Goal: Information Seeking & Learning: Learn about a topic

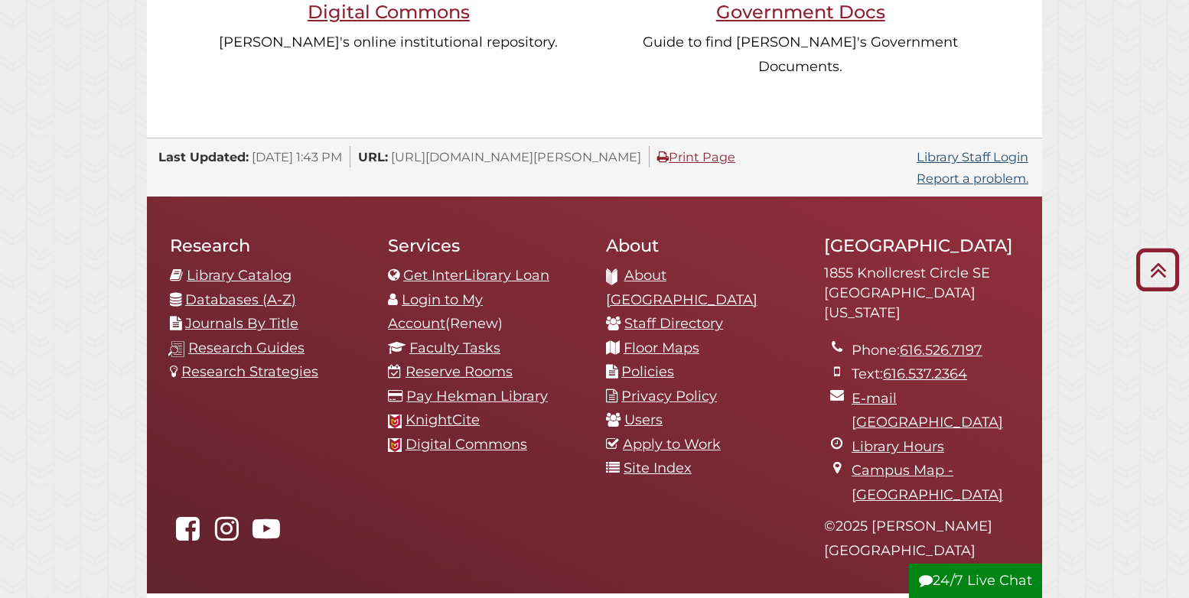
scroll to position [1582, 0]
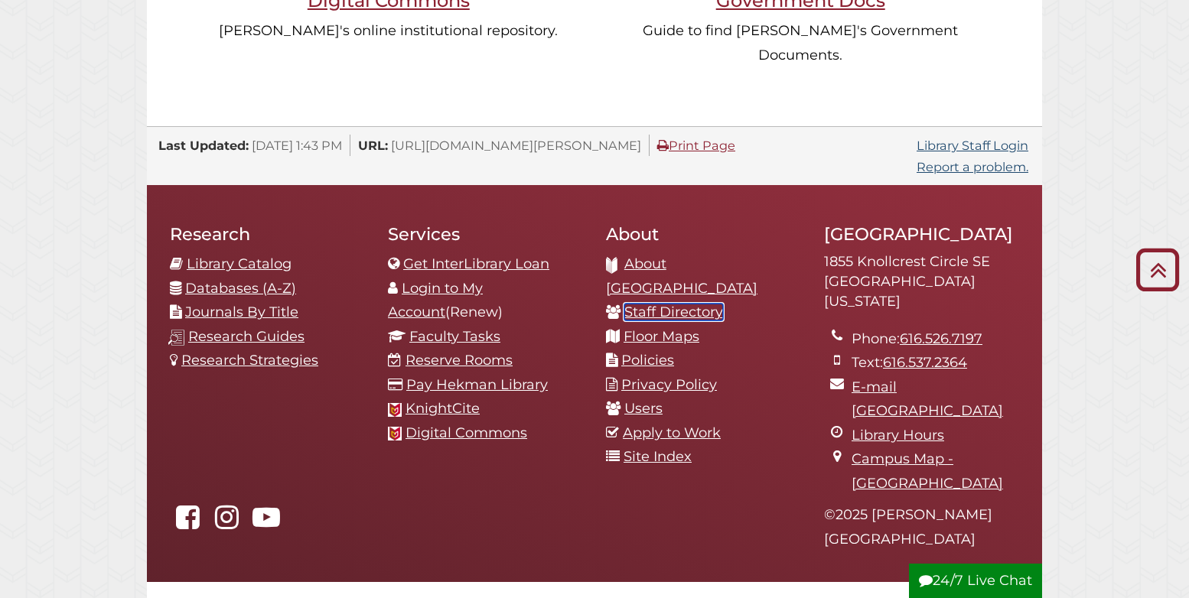
click at [706, 304] on link "Staff Directory" at bounding box center [673, 312] width 99 height 17
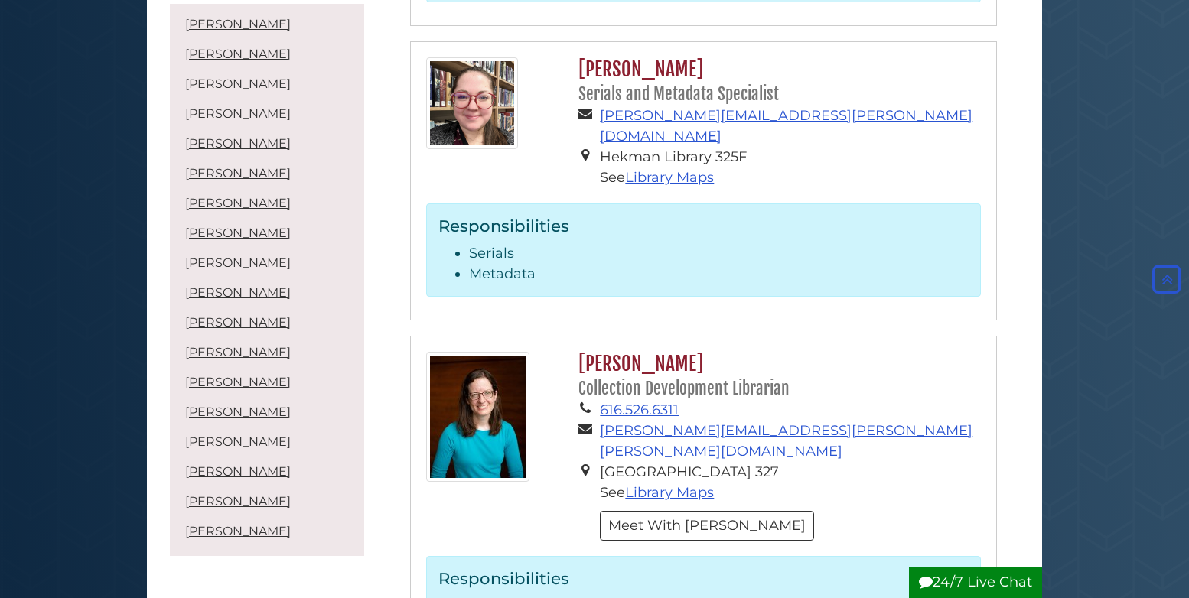
scroll to position [5352, 0]
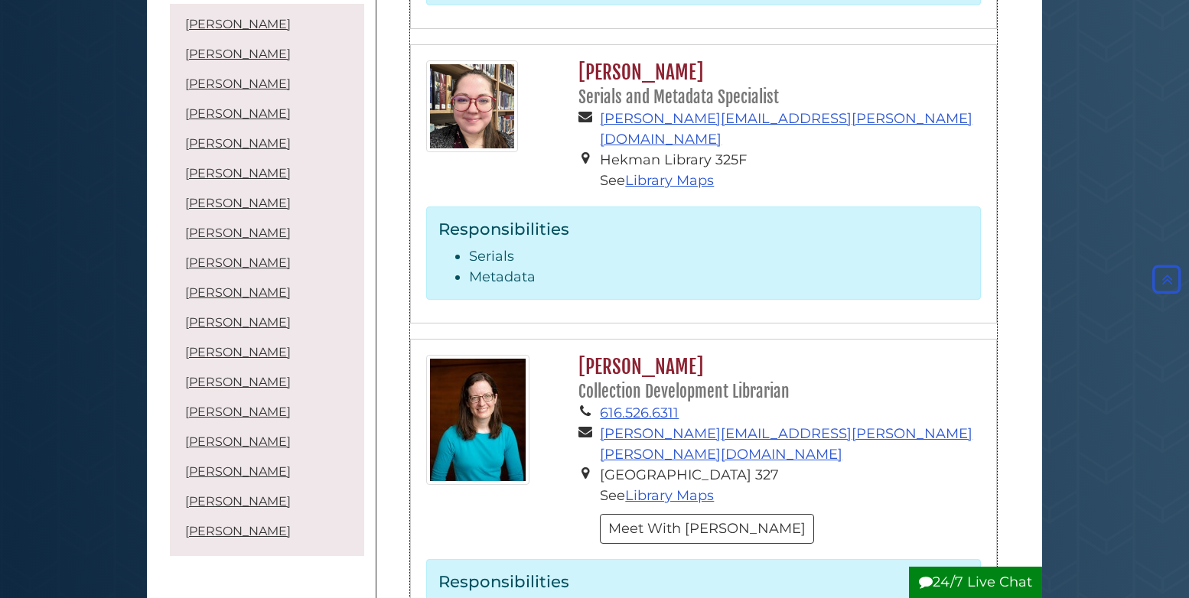
click at [616, 355] on h2 "Katherine Swart Van Hof Collection Development Librarian" at bounding box center [776, 379] width 410 height 48
click at [244, 500] on link "Katherine Swart Van Hof" at bounding box center [238, 501] width 106 height 15
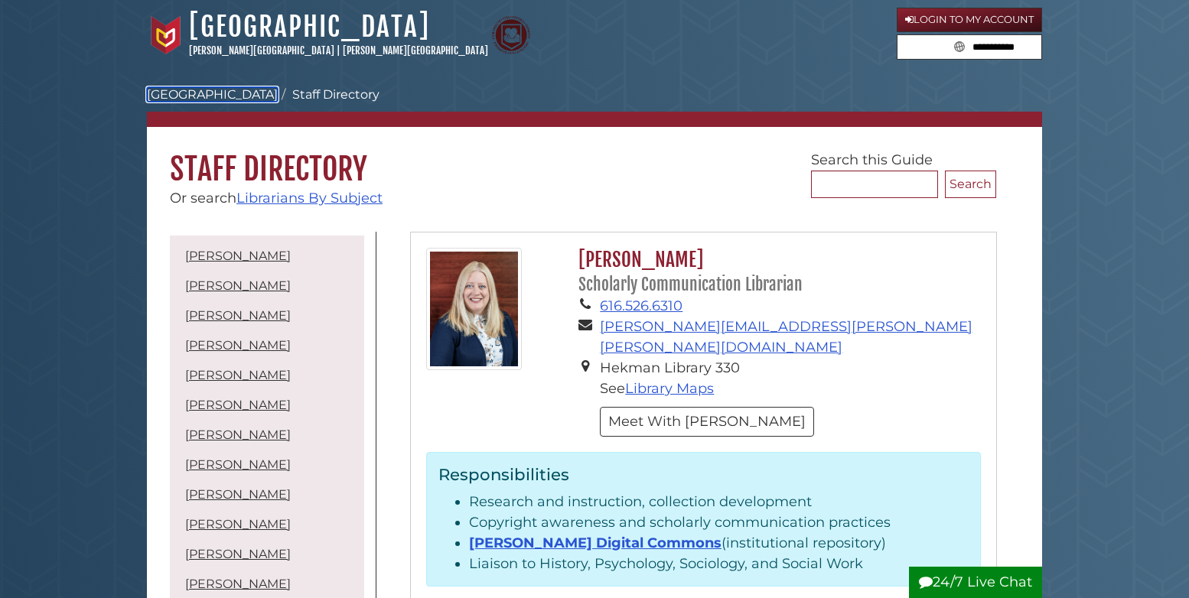
click at [215, 93] on link "[GEOGRAPHIC_DATA]" at bounding box center [212, 94] width 131 height 15
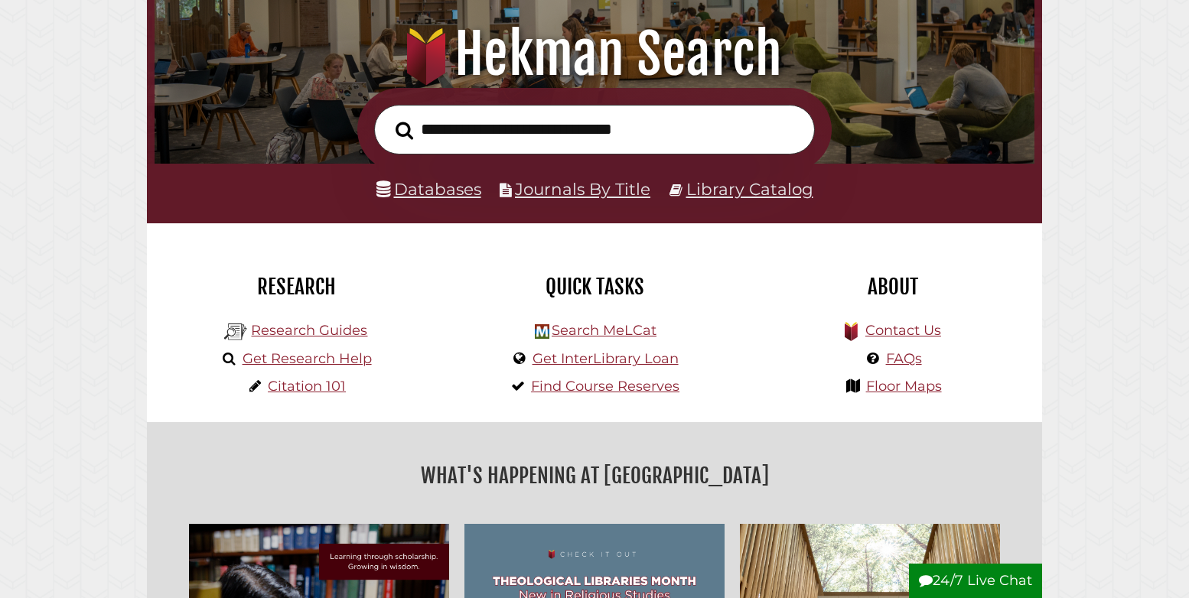
scroll to position [181, 0]
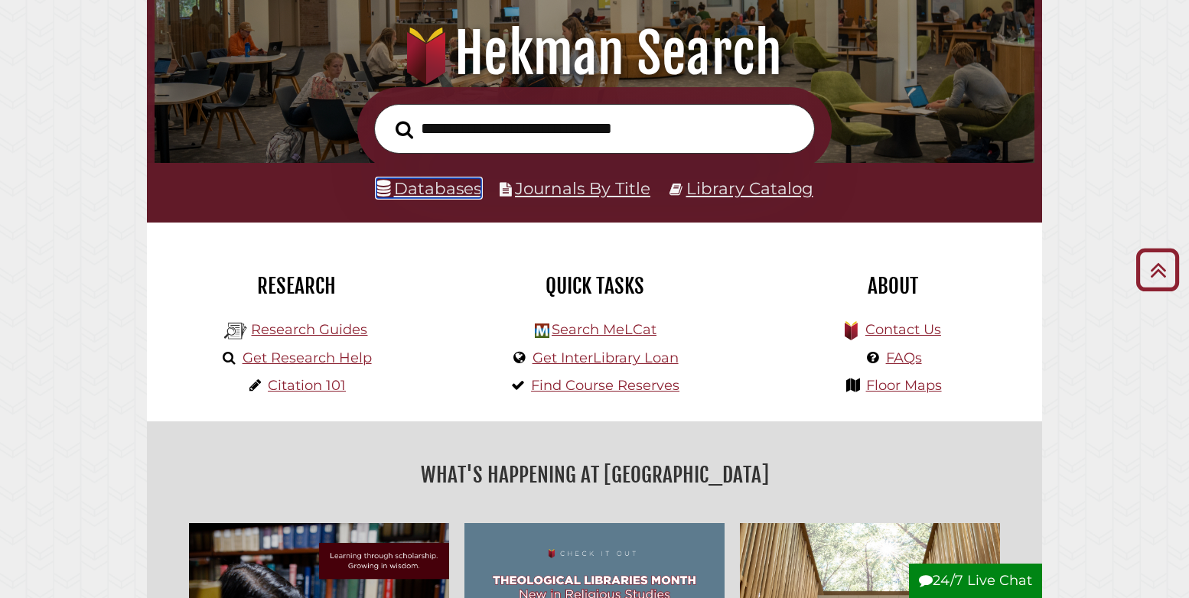
click at [461, 192] on link "Databases" at bounding box center [428, 188] width 105 height 20
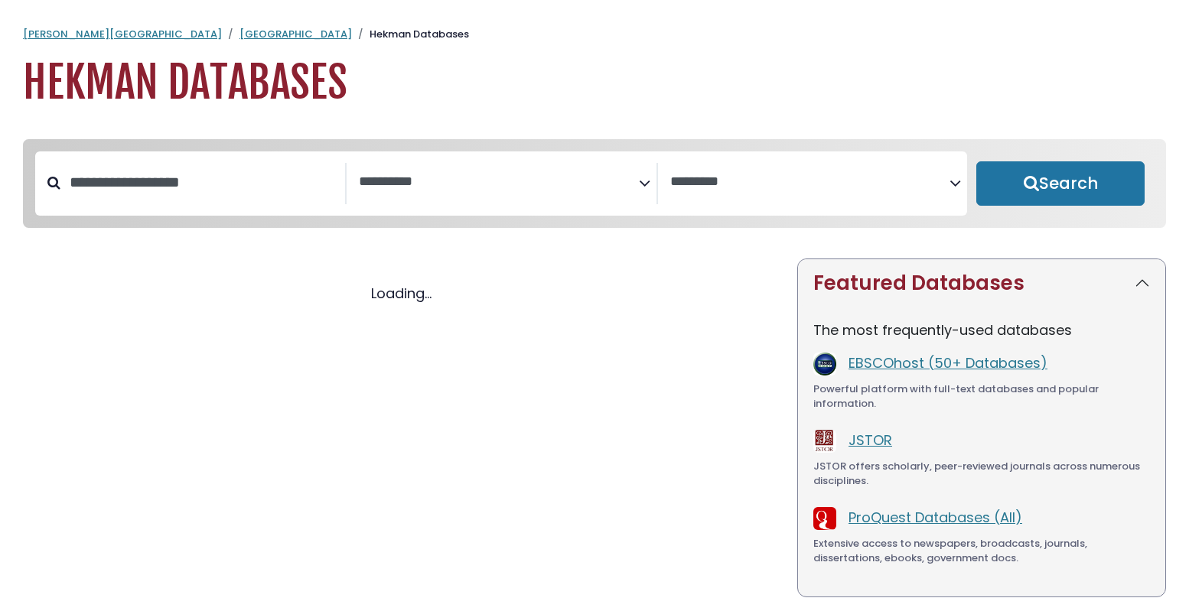
select select "Database Subject Filter"
select select "Database Vendors Filter"
select select "Database Subject Filter"
select select "Database Vendors Filter"
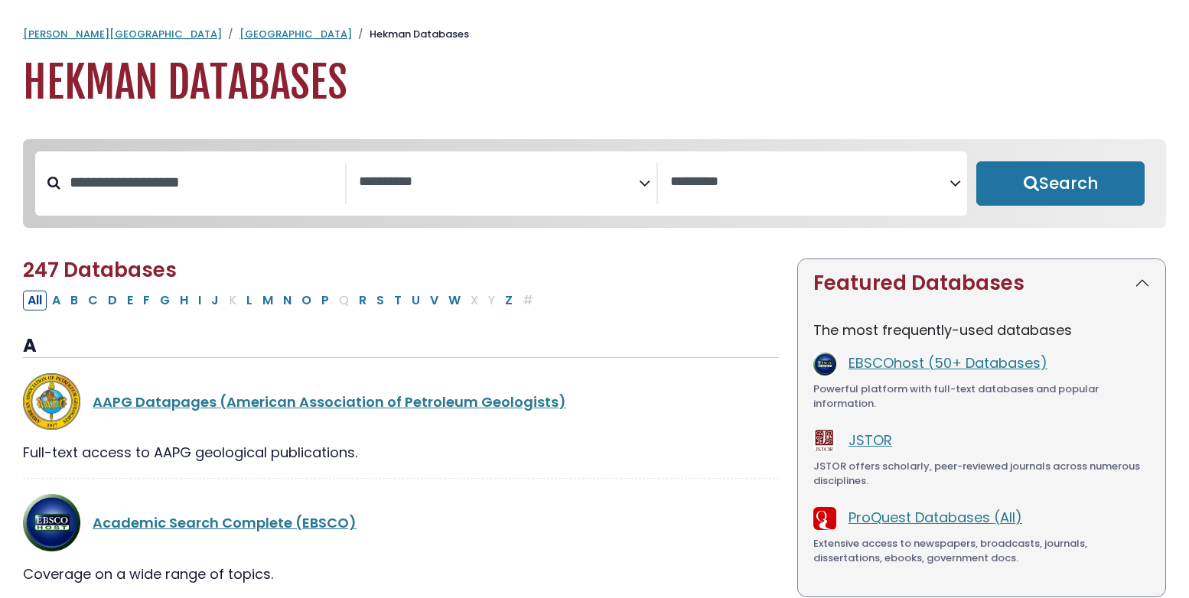
click at [461, 192] on span "Search filters" at bounding box center [499, 183] width 280 height 41
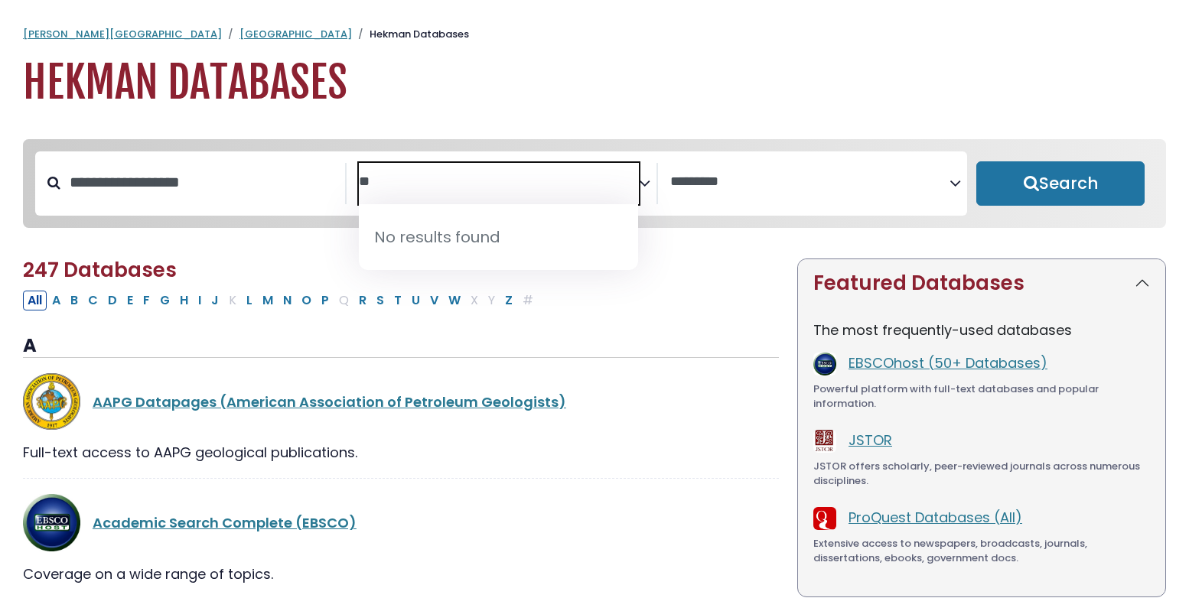
type textarea "*"
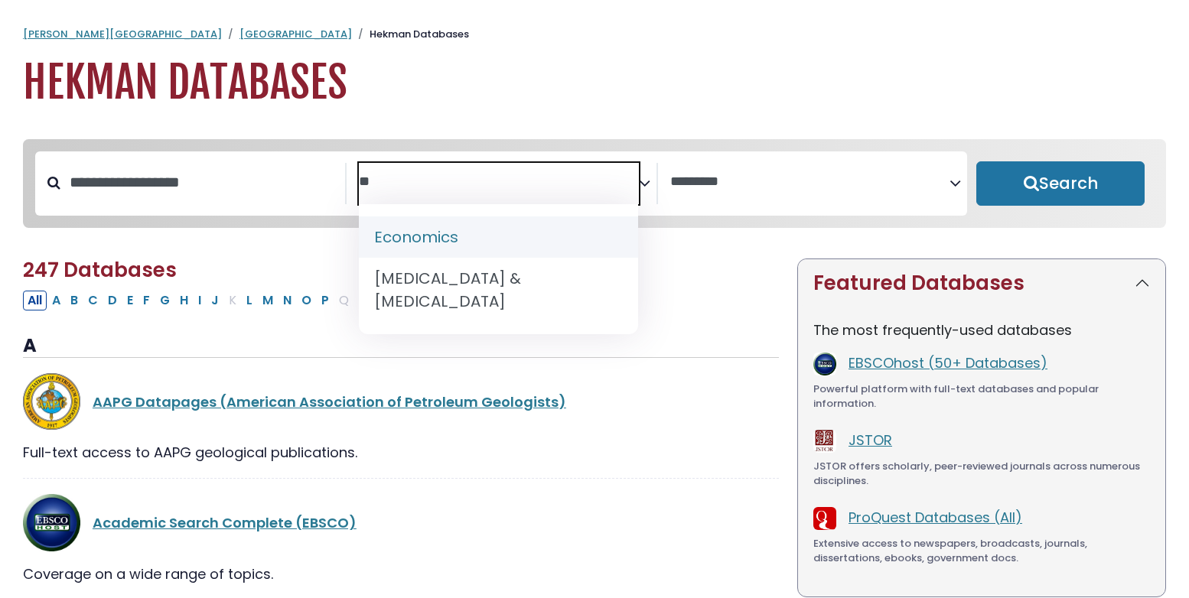
type textarea "*"
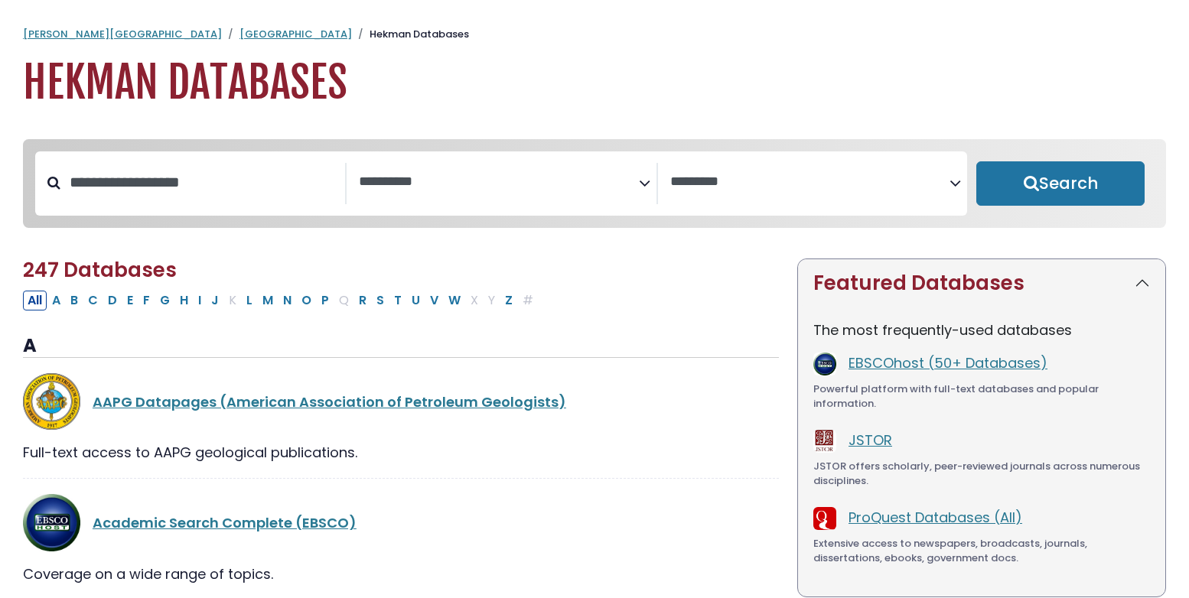
click at [174, 43] on div "Calvin University Hekman Library Hekman Databases Hekman Databases" at bounding box center [594, 68] width 1189 height 82
click at [239, 41] on link "[GEOGRAPHIC_DATA]" at bounding box center [295, 34] width 112 height 15
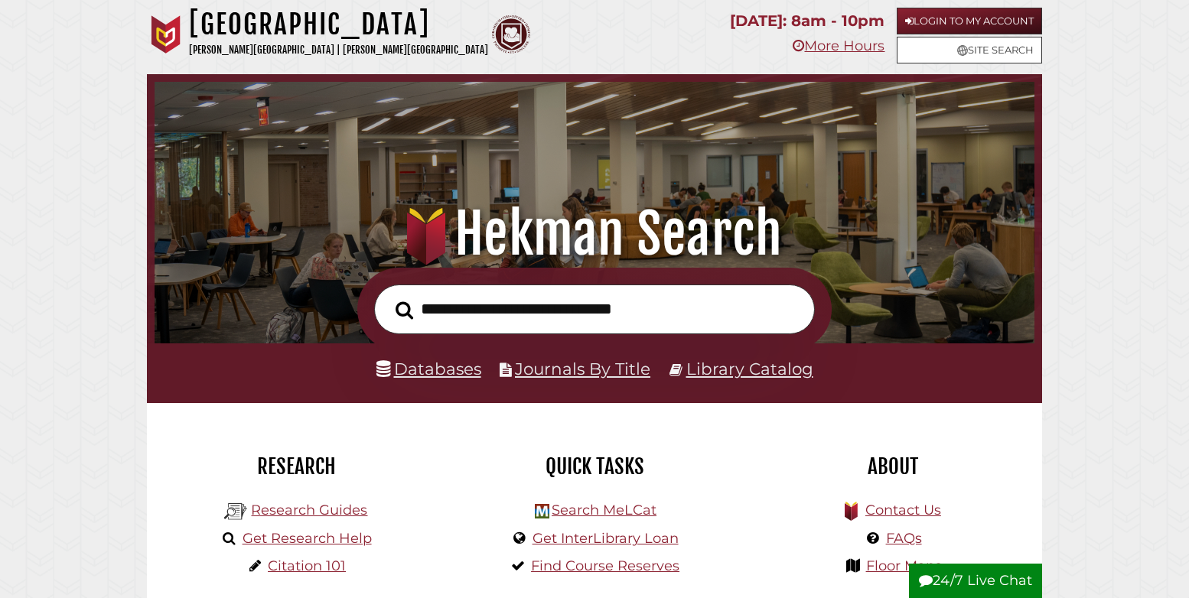
scroll to position [231, 0]
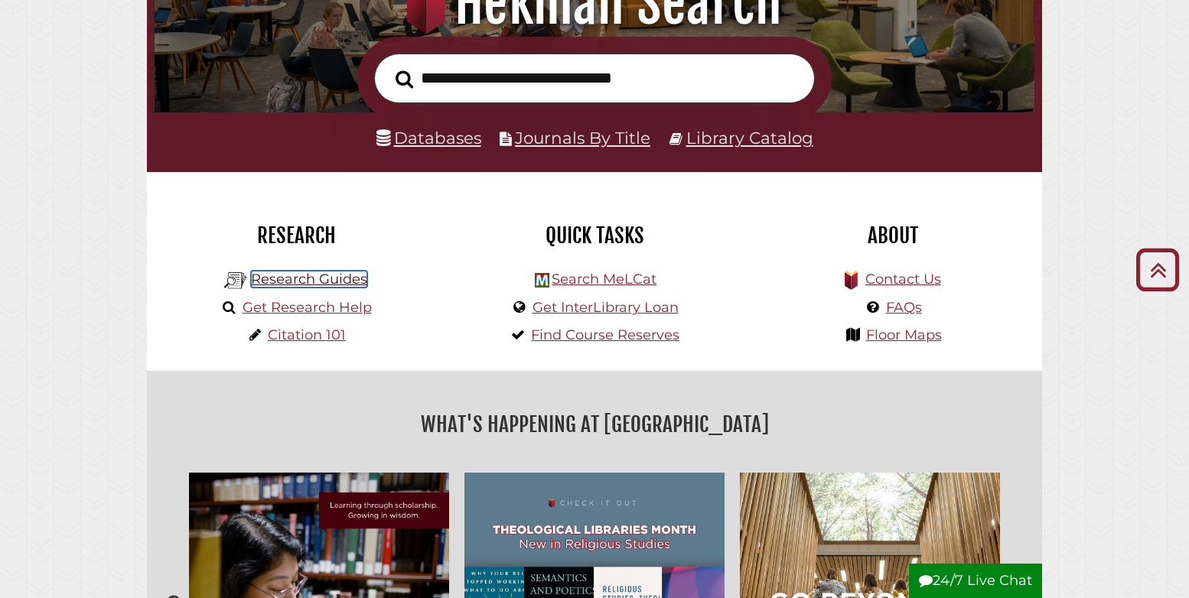
click at [349, 280] on link "Research Guides" at bounding box center [309, 279] width 116 height 17
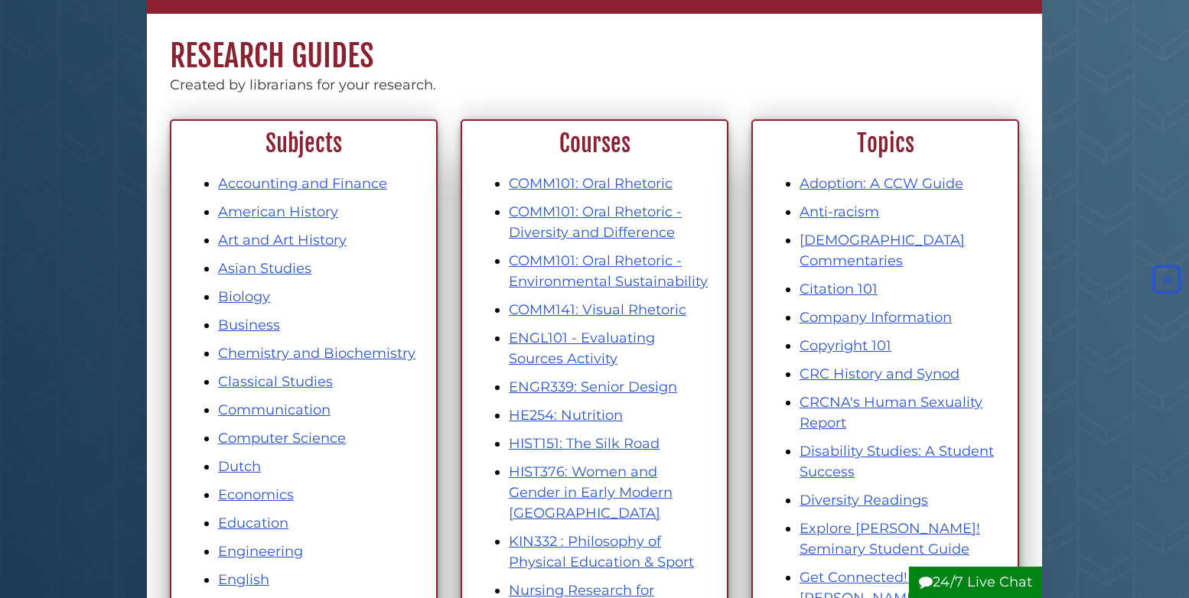
scroll to position [1, 0]
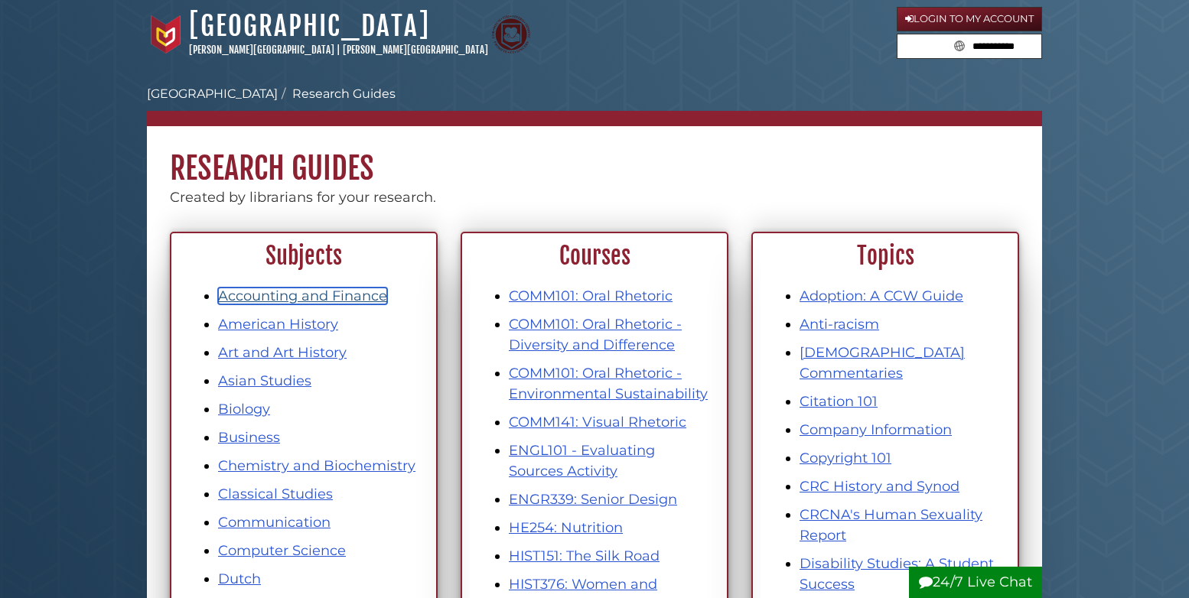
click at [285, 296] on link "Accounting and Finance" at bounding box center [302, 296] width 169 height 17
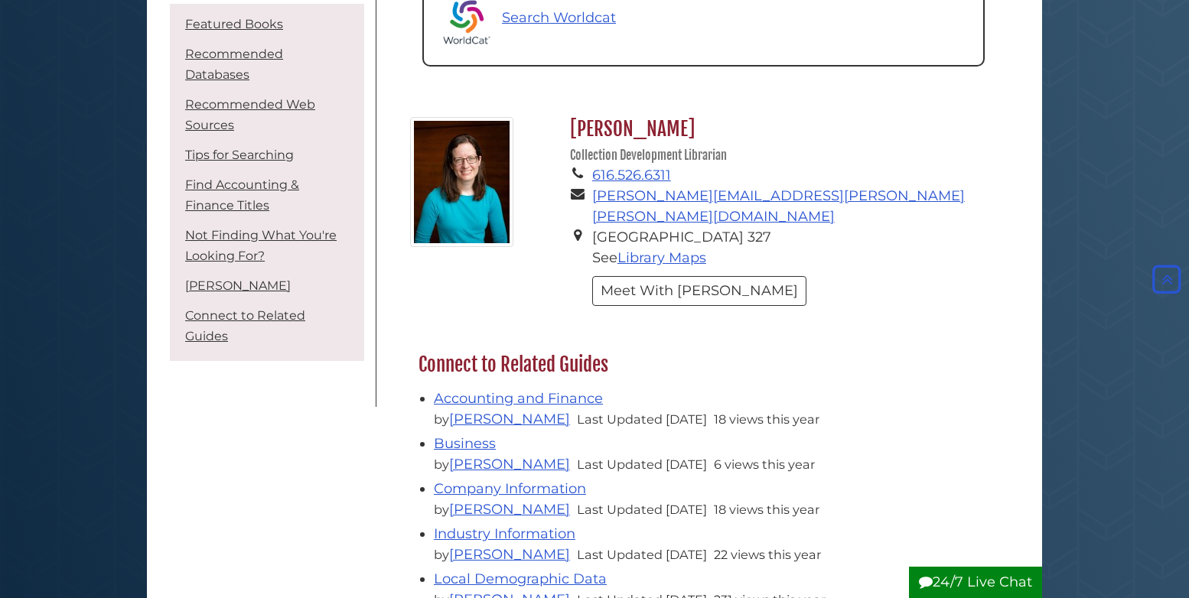
scroll to position [2372, 0]
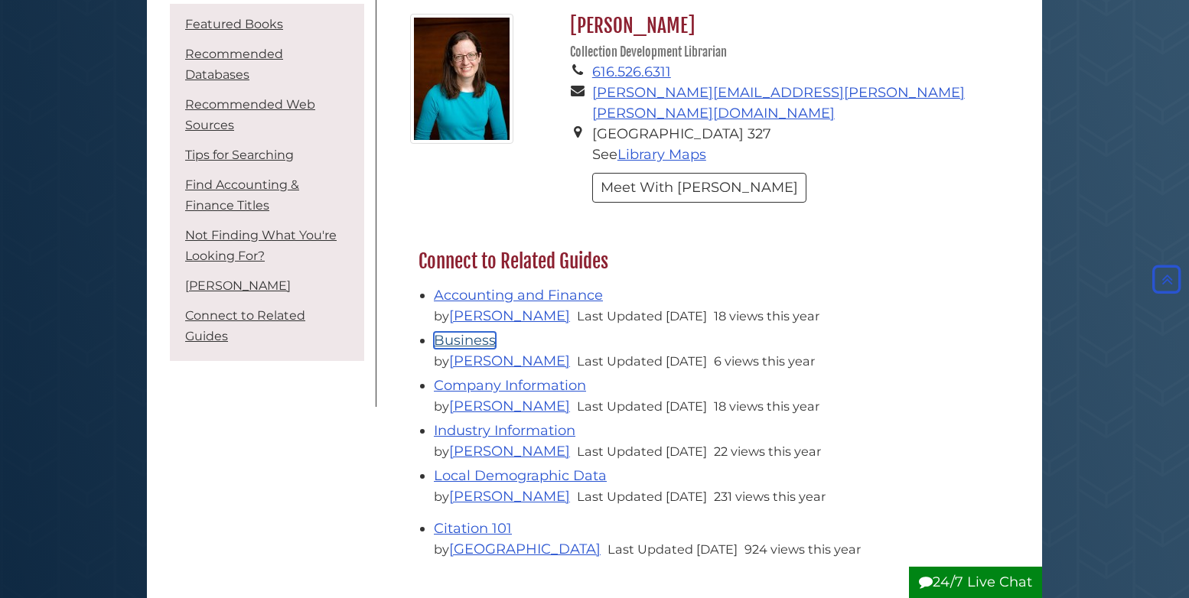
click at [467, 332] on link "Business" at bounding box center [465, 340] width 62 height 17
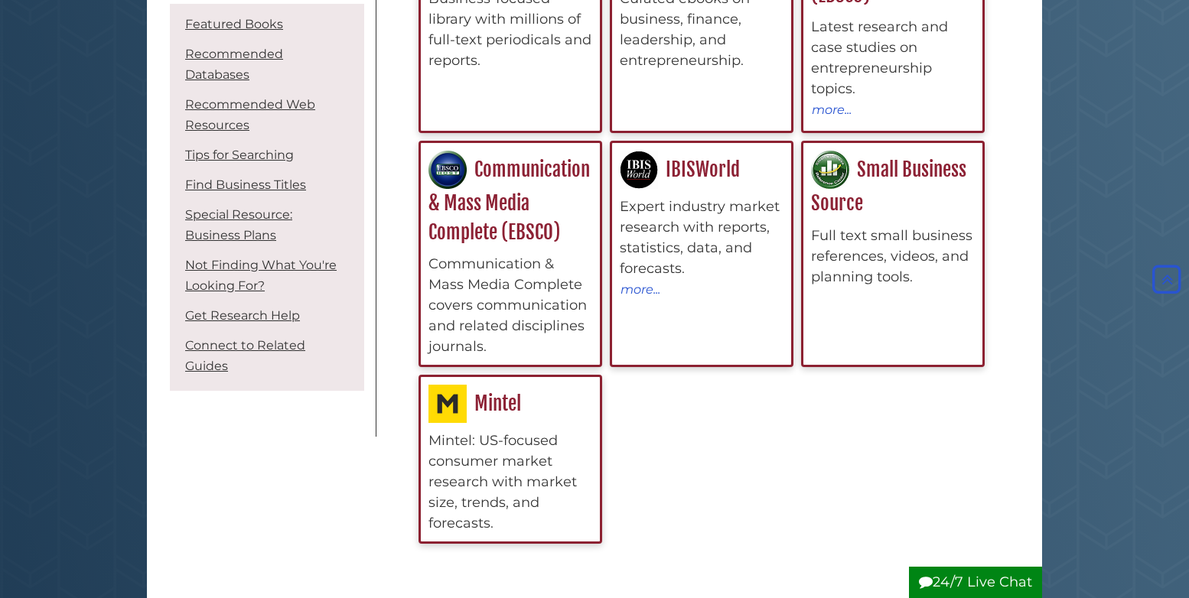
scroll to position [614, 0]
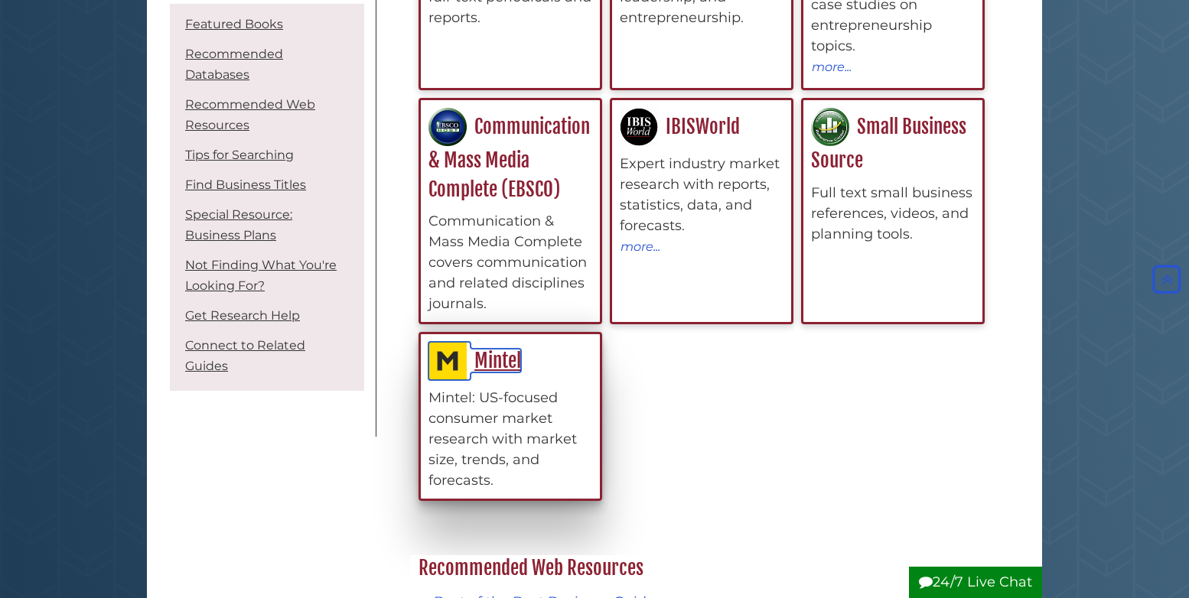
click at [506, 373] on link "Mintel" at bounding box center [474, 361] width 93 height 24
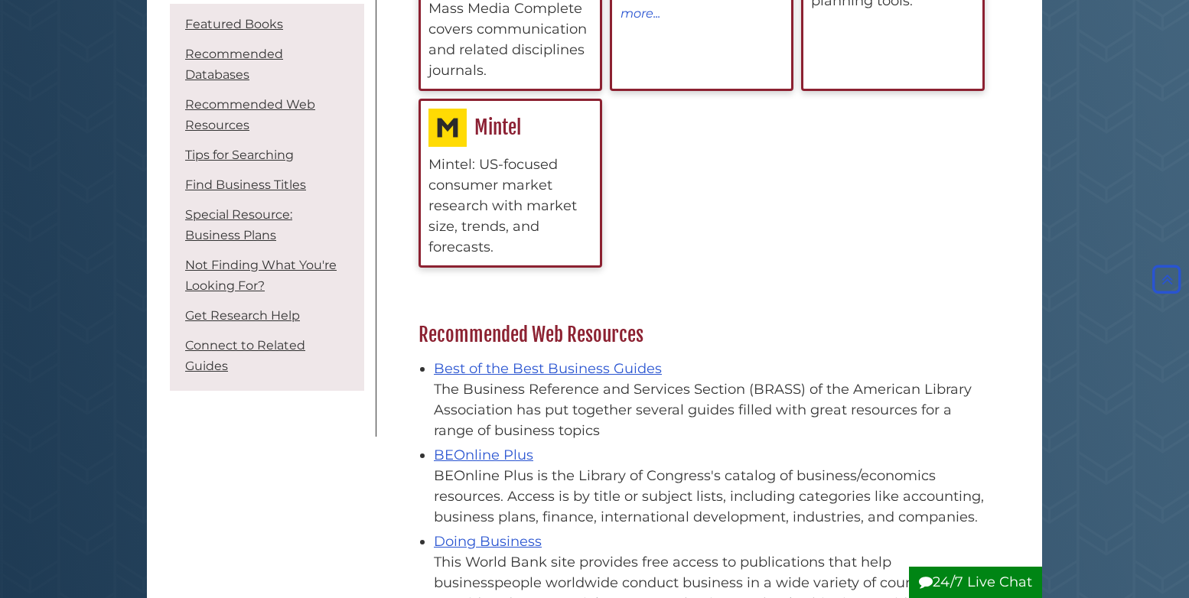
scroll to position [666, 0]
